Goal: Task Accomplishment & Management: Use online tool/utility

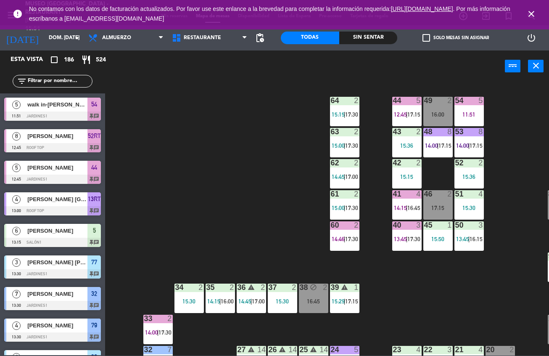
click at [154, 314] on div "33 2 14:00 | 17:30" at bounding box center [157, 328] width 29 height 29
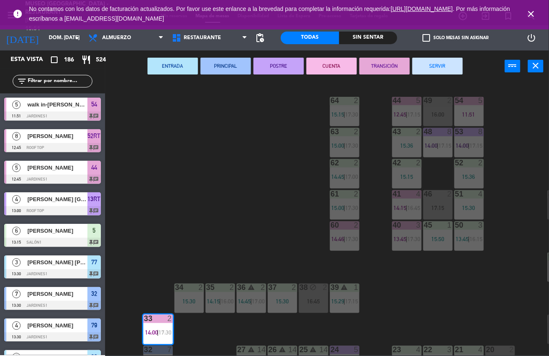
scroll to position [183, 0]
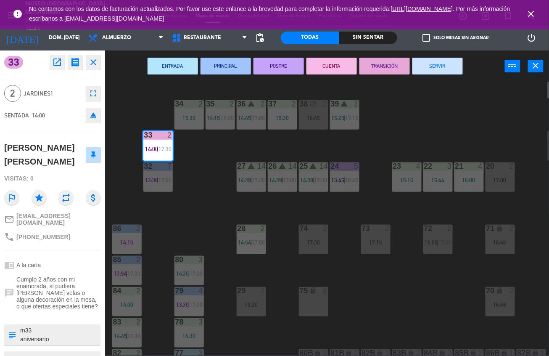
click at [441, 68] on button "SERVIR" at bounding box center [437, 66] width 50 height 17
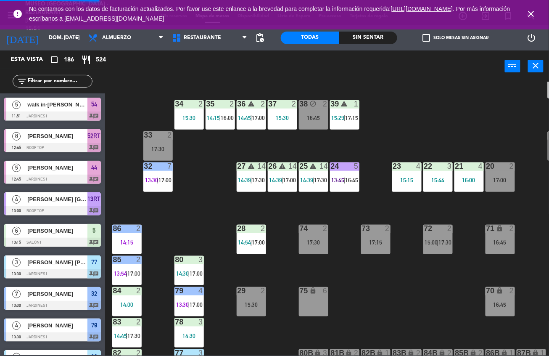
scroll to position [0, 0]
click at [162, 179] on span "17:00" at bounding box center [164, 180] width 13 height 7
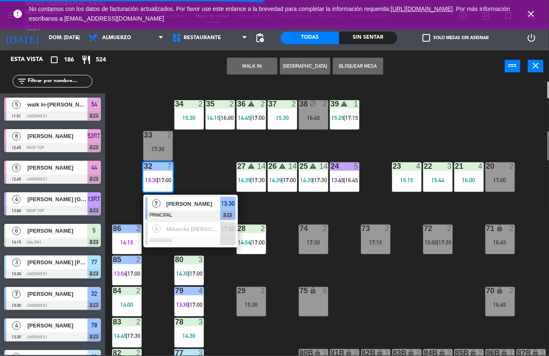
click at [186, 206] on span "[PERSON_NAME]" at bounding box center [193, 203] width 54 height 9
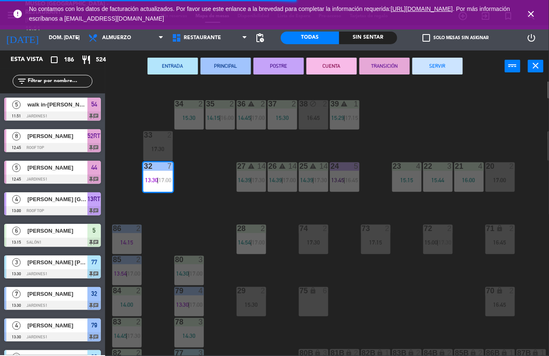
click at [335, 68] on button "CUENTA" at bounding box center [331, 66] width 50 height 17
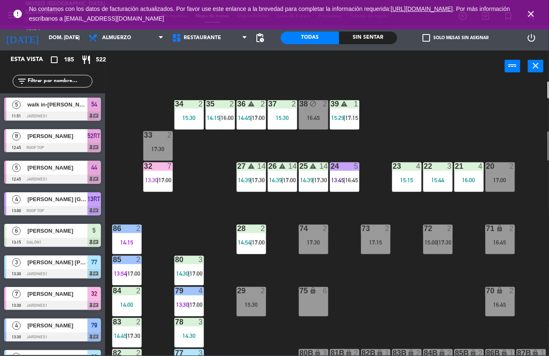
click at [492, 124] on div "44 5 12:45 | 17:15 49 2 16:00 54 5 11:51 64 2 15:15 | 17:30 48 8 14:00 | 17:15 …" at bounding box center [330, 219] width 438 height 274
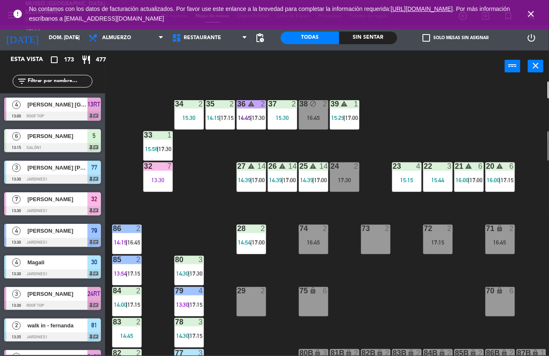
scroll to position [277, 0]
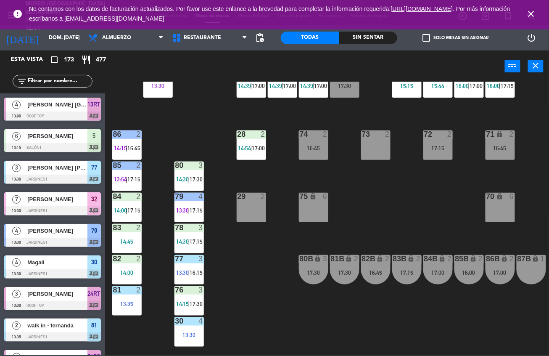
click at [192, 167] on div at bounding box center [189, 165] width 14 height 8
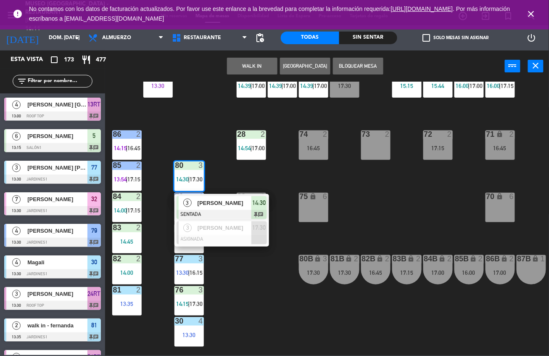
click at [240, 203] on span "[PERSON_NAME]" at bounding box center [225, 202] width 54 height 9
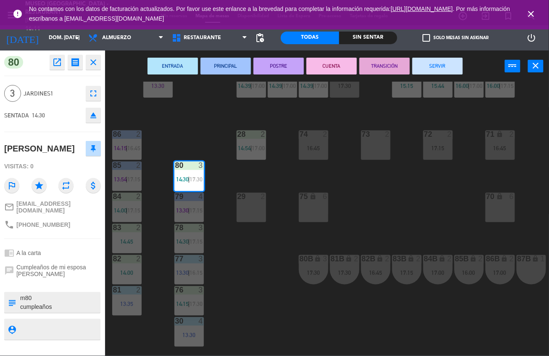
click at [444, 68] on button "SERVIR" at bounding box center [437, 66] width 50 height 17
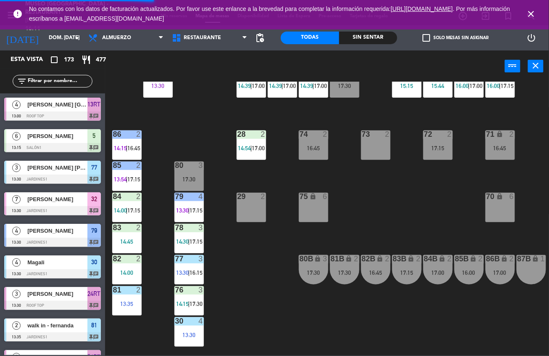
scroll to position [335, 0]
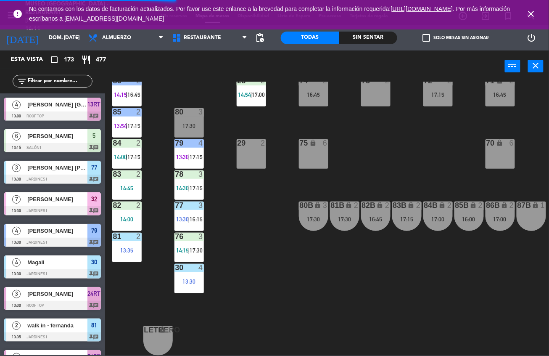
click at [193, 278] on div "13:30" at bounding box center [188, 281] width 29 height 6
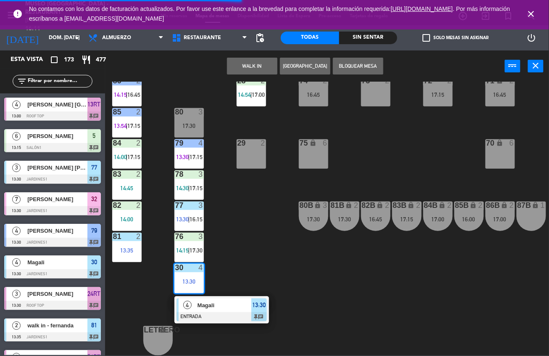
click at [226, 301] on span "Magali" at bounding box center [225, 305] width 54 height 9
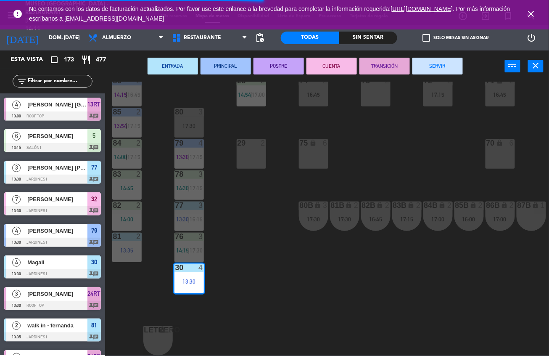
click at [441, 68] on button "SERVIR" at bounding box center [437, 66] width 50 height 17
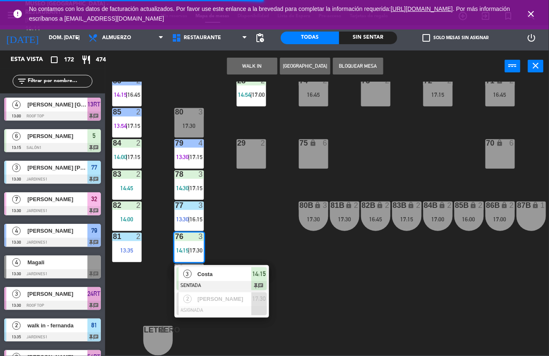
click at [232, 274] on div "Costa" at bounding box center [224, 274] width 55 height 14
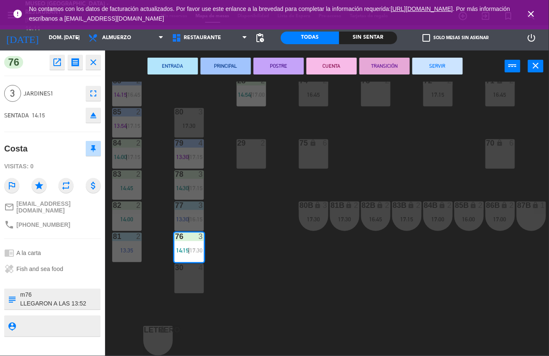
click at [449, 68] on button "SERVIR" at bounding box center [437, 66] width 50 height 17
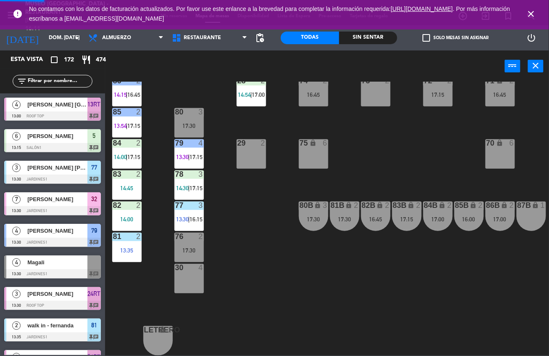
click at [123, 247] on div "13:35" at bounding box center [126, 250] width 29 height 6
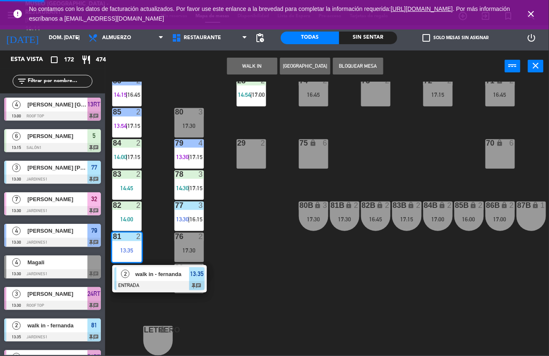
click at [145, 269] on span "walk in - fernanda" at bounding box center [162, 273] width 54 height 9
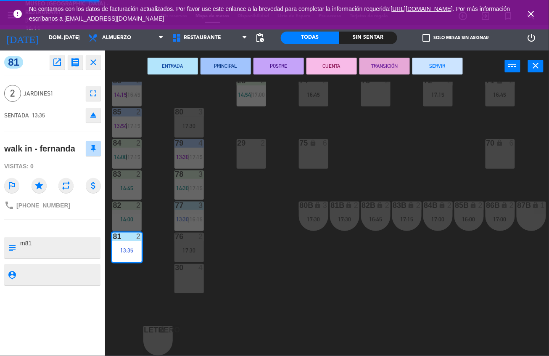
scroll to position [0, 0]
click at [443, 68] on button "SERVIR" at bounding box center [437, 66] width 50 height 17
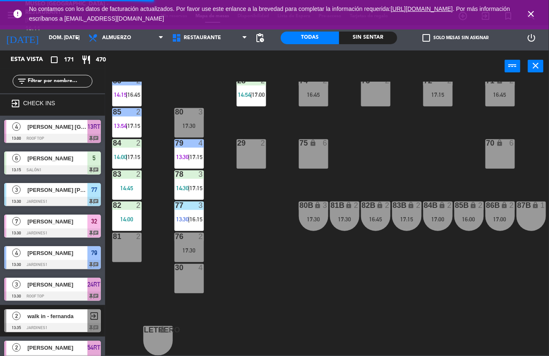
click at [133, 209] on div "82 2 14:00" at bounding box center [126, 215] width 29 height 29
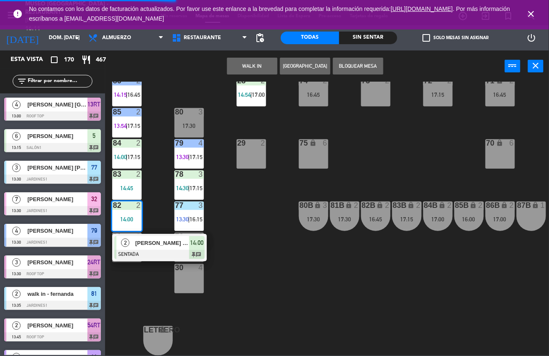
click at [163, 238] on span "[PERSON_NAME] [PERSON_NAME]" at bounding box center [162, 242] width 54 height 9
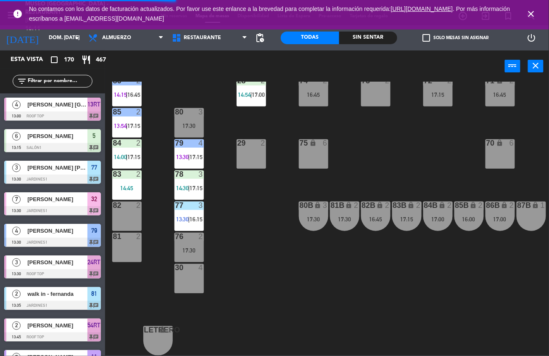
click at [188, 209] on div "77 3 13:30 | 16:15" at bounding box center [188, 215] width 29 height 29
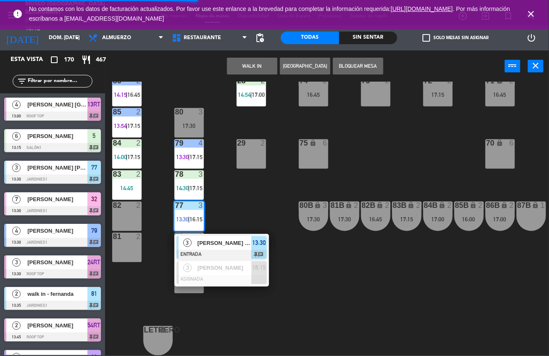
click at [230, 241] on span "[PERSON_NAME] [PERSON_NAME]" at bounding box center [225, 242] width 54 height 9
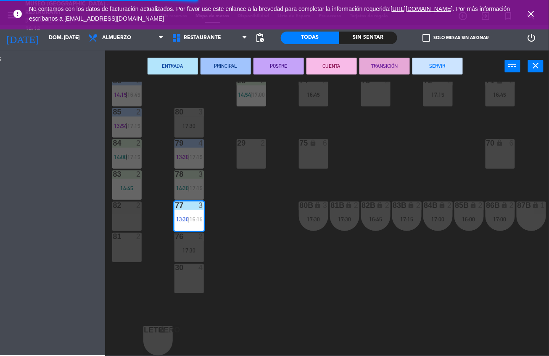
click at [442, 63] on button "SERVIR" at bounding box center [437, 66] width 50 height 17
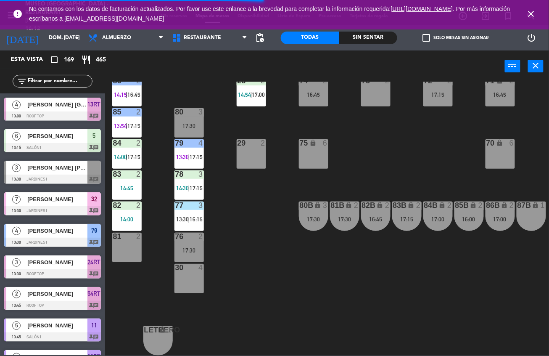
click at [126, 190] on div "83 2 14:45" at bounding box center [126, 184] width 29 height 29
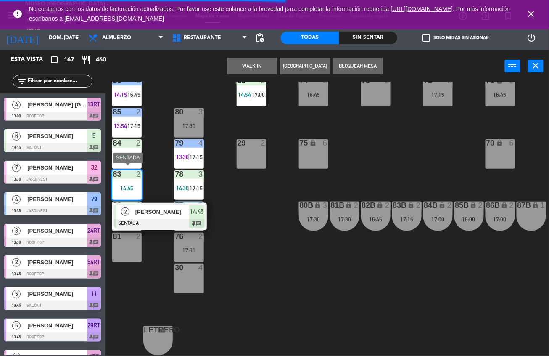
click at [150, 219] on div at bounding box center [159, 223] width 90 height 9
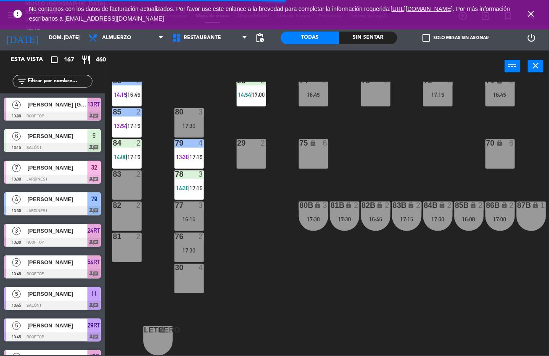
click at [126, 153] on span "14:00" at bounding box center [120, 156] width 13 height 7
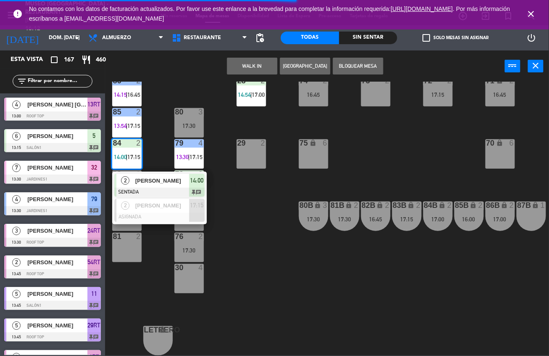
click at [154, 176] on span "[PERSON_NAME]" at bounding box center [162, 180] width 54 height 9
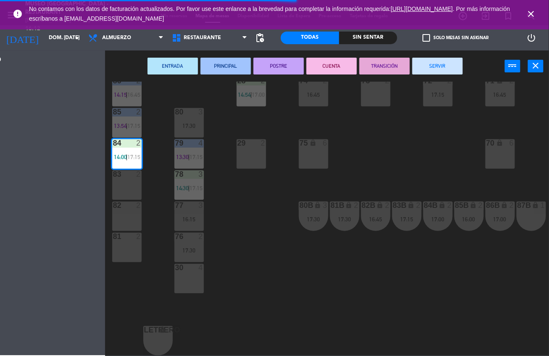
click at [442, 61] on button "SERVIR" at bounding box center [437, 66] width 50 height 17
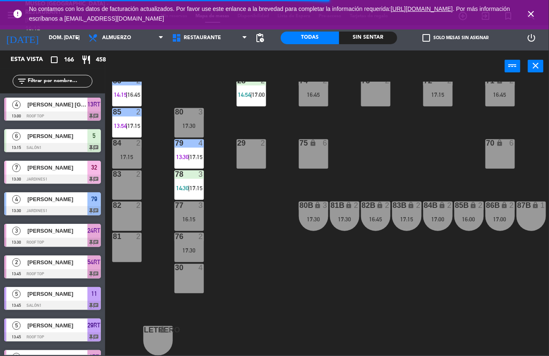
click at [126, 129] on span "13:54" at bounding box center [120, 125] width 13 height 7
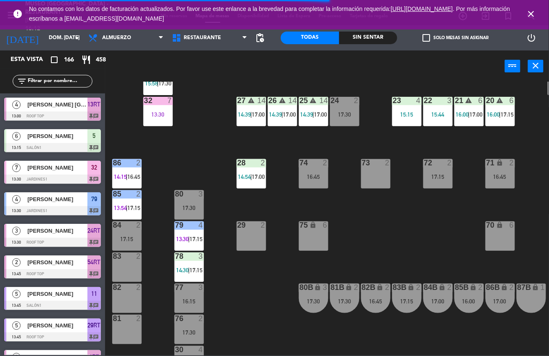
scroll to position [180, 0]
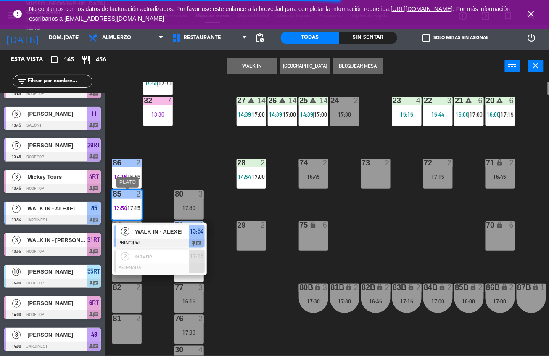
click at [158, 240] on div at bounding box center [159, 242] width 90 height 9
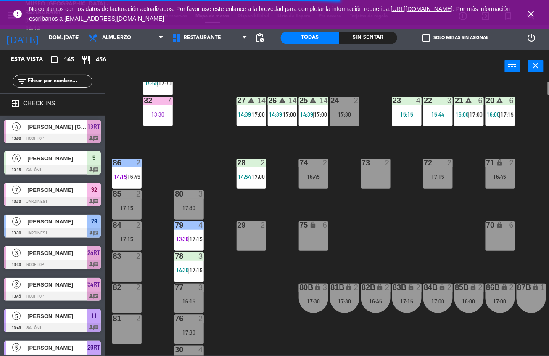
click at [186, 234] on div "79 4 13:30 | 17:15" at bounding box center [188, 235] width 29 height 29
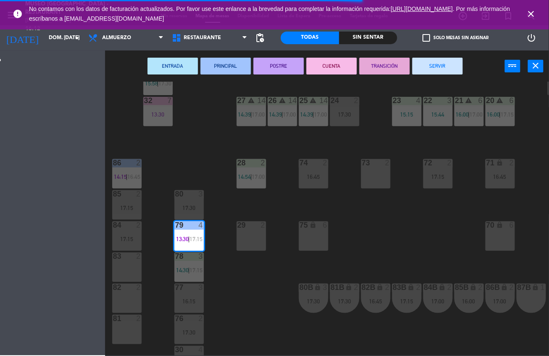
scroll to position [76, 0]
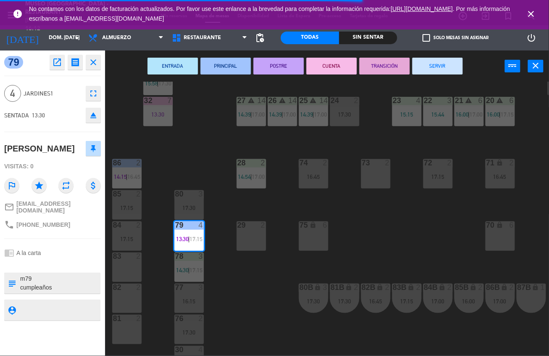
click at [441, 68] on button "SERVIR" at bounding box center [437, 66] width 50 height 17
